Goal: Information Seeking & Learning: Learn about a topic

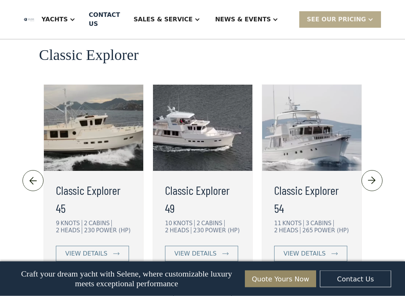
scroll to position [1705, 0]
click at [173, 246] on link "view details" at bounding box center [201, 254] width 73 height 16
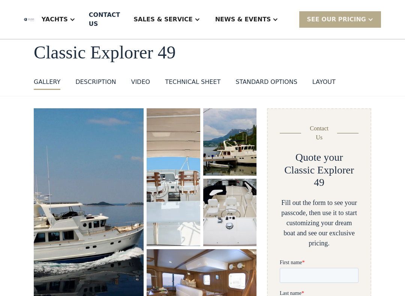
scroll to position [39, 0]
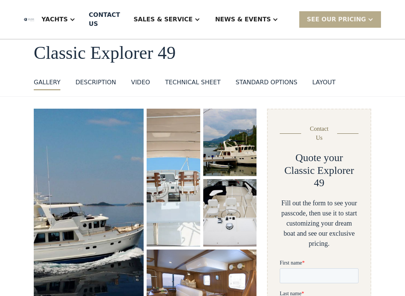
click at [96, 84] on div "DESCRIPTION" at bounding box center [95, 82] width 40 height 9
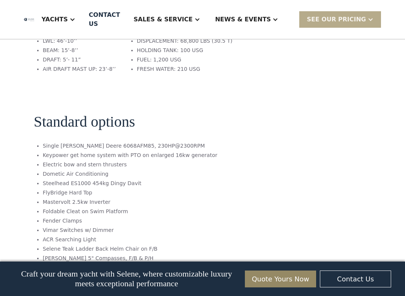
scroll to position [1139, 0]
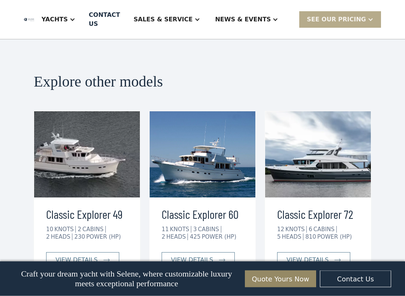
scroll to position [1674, 0]
click at [66, 252] on link "view details" at bounding box center [82, 260] width 73 height 16
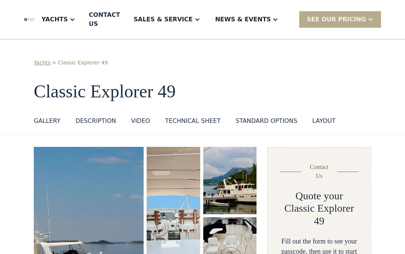
click at [44, 127] on link "GALLERY" at bounding box center [47, 123] width 27 height 12
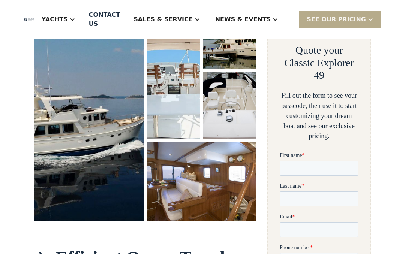
scroll to position [146, 0]
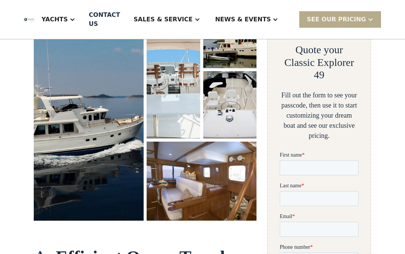
click at [177, 188] on img "open lightbox" at bounding box center [201, 181] width 110 height 79
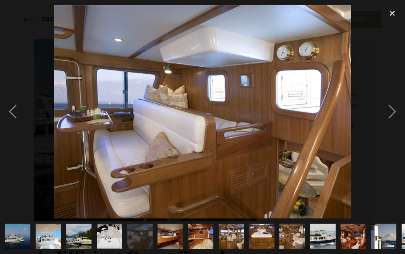
scroll to position [0, 0]
click at [11, 123] on div "previous image" at bounding box center [12, 112] width 25 height 214
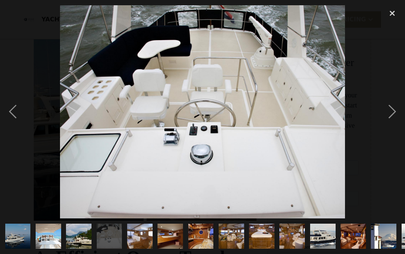
click at [15, 123] on div "previous image" at bounding box center [12, 112] width 25 height 214
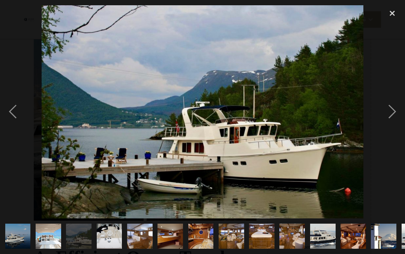
click at [392, 115] on div "next image" at bounding box center [391, 112] width 25 height 214
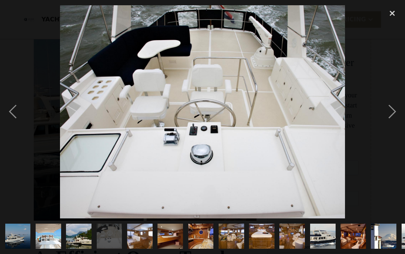
click at [385, 122] on div "next image" at bounding box center [391, 112] width 25 height 214
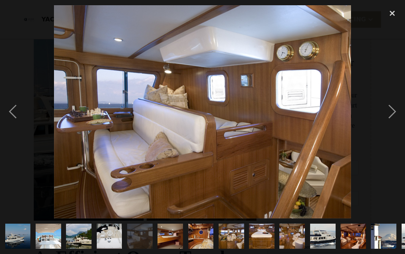
click at [386, 120] on div "next image" at bounding box center [391, 112] width 25 height 214
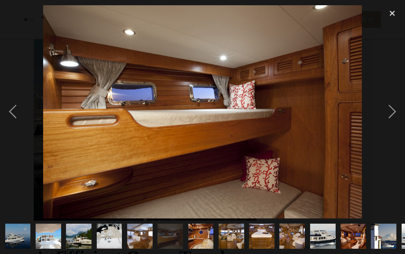
click at [387, 114] on div "next image" at bounding box center [391, 112] width 25 height 214
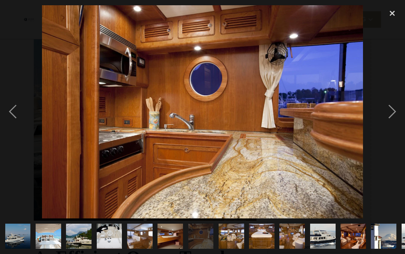
click at [388, 105] on div "next image" at bounding box center [391, 112] width 25 height 214
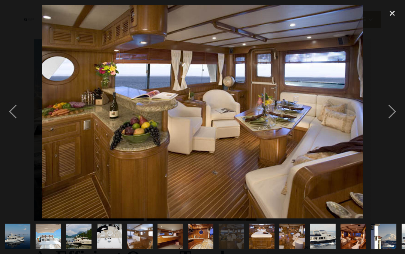
click at [390, 109] on div "next image" at bounding box center [391, 112] width 25 height 214
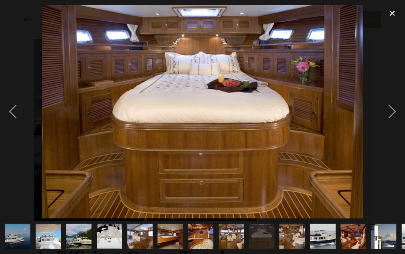
click at [392, 117] on div "next image" at bounding box center [391, 112] width 25 height 214
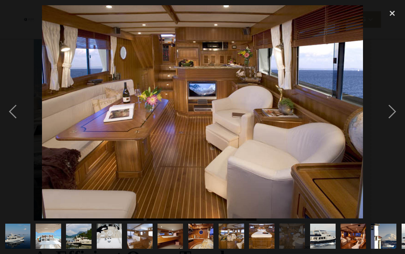
click at [393, 114] on div "next image" at bounding box center [391, 112] width 25 height 214
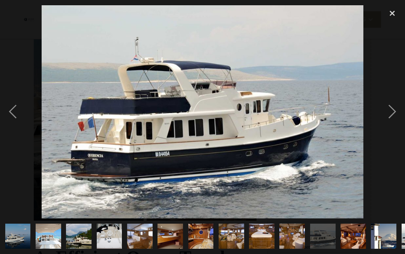
click at [391, 111] on div "next image" at bounding box center [391, 112] width 25 height 214
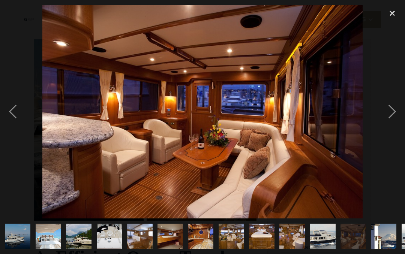
click at [401, 111] on div "next image" at bounding box center [391, 112] width 25 height 214
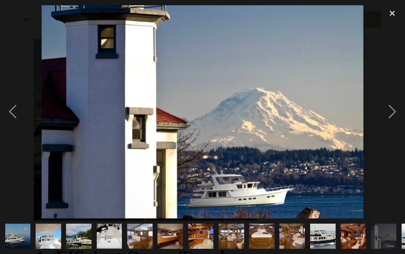
click at [386, 114] on div "next image" at bounding box center [391, 112] width 25 height 214
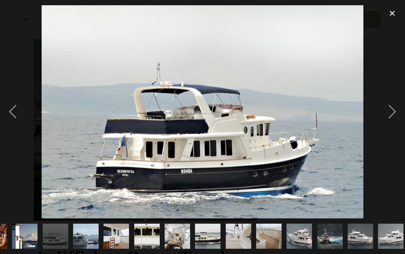
scroll to position [0, 362]
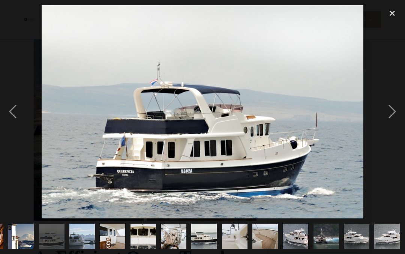
click at [381, 119] on div "next image" at bounding box center [391, 112] width 25 height 214
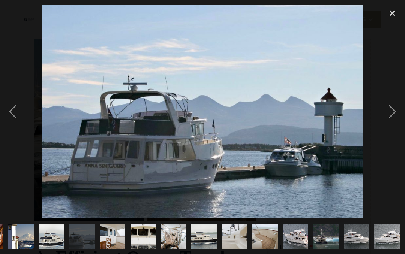
click at [395, 113] on div "next image" at bounding box center [391, 112] width 25 height 214
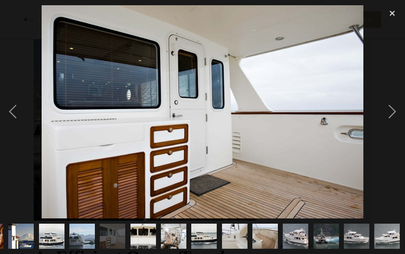
click at [387, 117] on div "next image" at bounding box center [391, 112] width 25 height 214
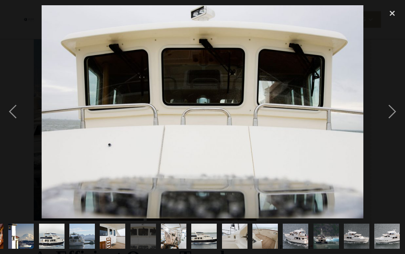
click at [15, 126] on div "previous image" at bounding box center [12, 112] width 25 height 214
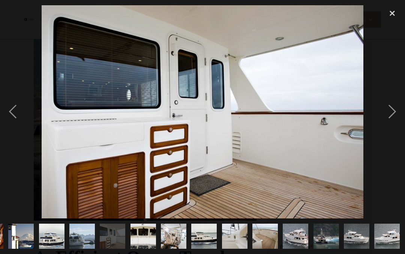
click at [398, 114] on div "next image" at bounding box center [391, 112] width 25 height 214
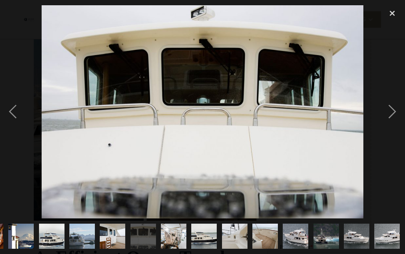
click at [393, 115] on div "next image" at bounding box center [391, 112] width 25 height 214
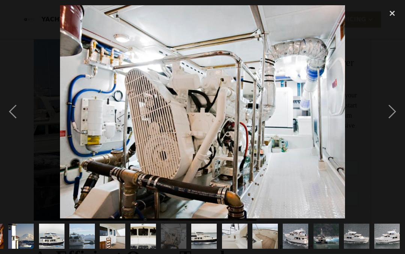
click at [387, 114] on div "next image" at bounding box center [391, 112] width 25 height 214
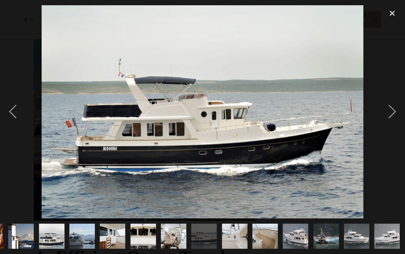
click at [384, 108] on div "next image" at bounding box center [391, 112] width 25 height 214
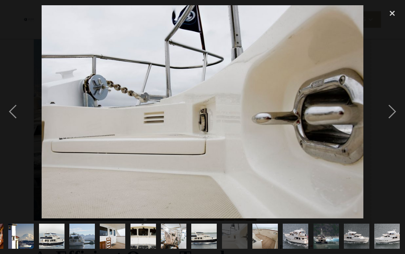
click at [6, 114] on div "previous image" at bounding box center [12, 112] width 25 height 214
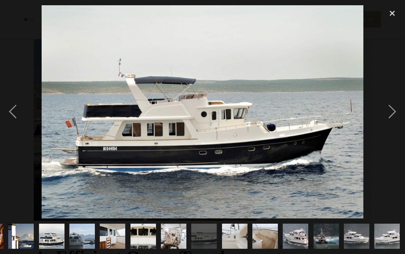
click at [387, 113] on div "next image" at bounding box center [391, 112] width 25 height 214
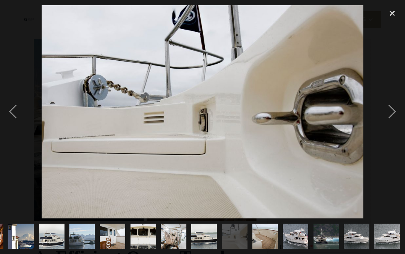
click at [386, 108] on div "next image" at bounding box center [391, 112] width 25 height 214
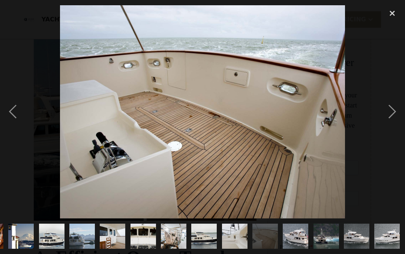
click at [379, 106] on div at bounding box center [202, 112] width 405 height 214
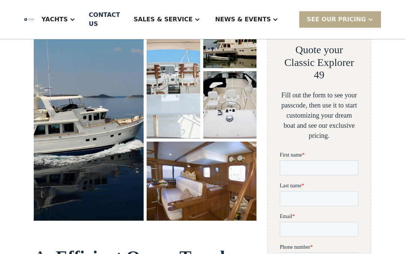
scroll to position [0, 0]
